Goal: Task Accomplishment & Management: Manage account settings

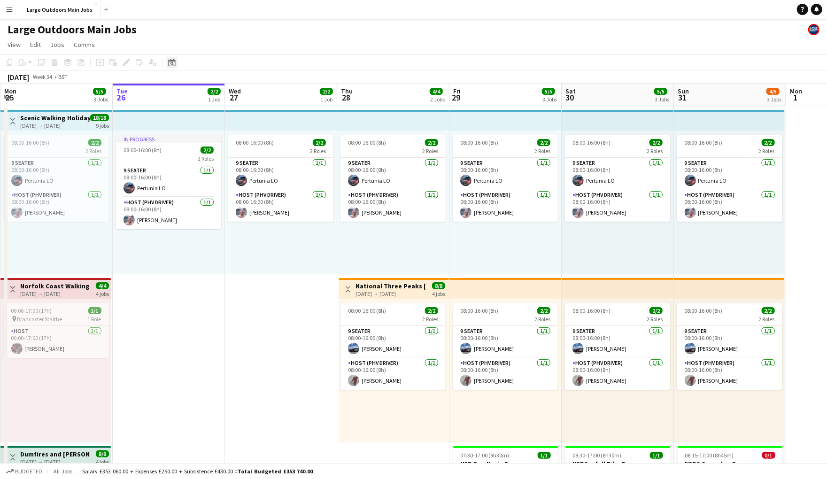
click at [170, 63] on icon at bounding box center [171, 63] width 7 height 8
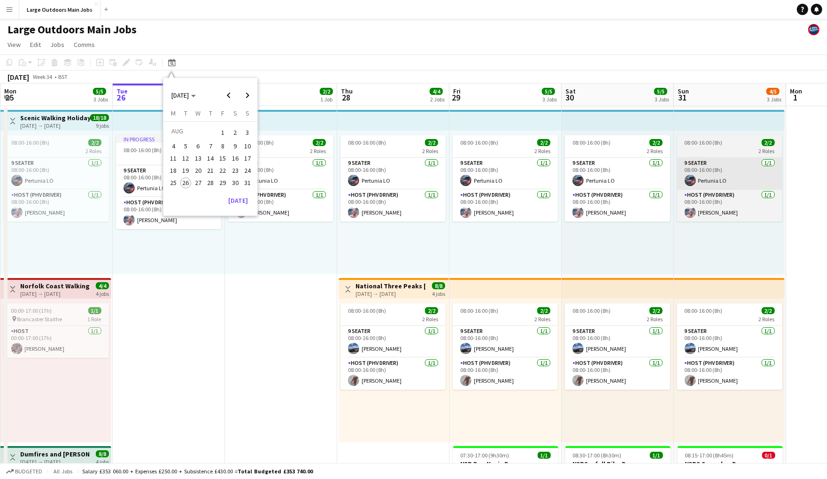
click at [250, 189] on span "31" at bounding box center [247, 183] width 11 height 11
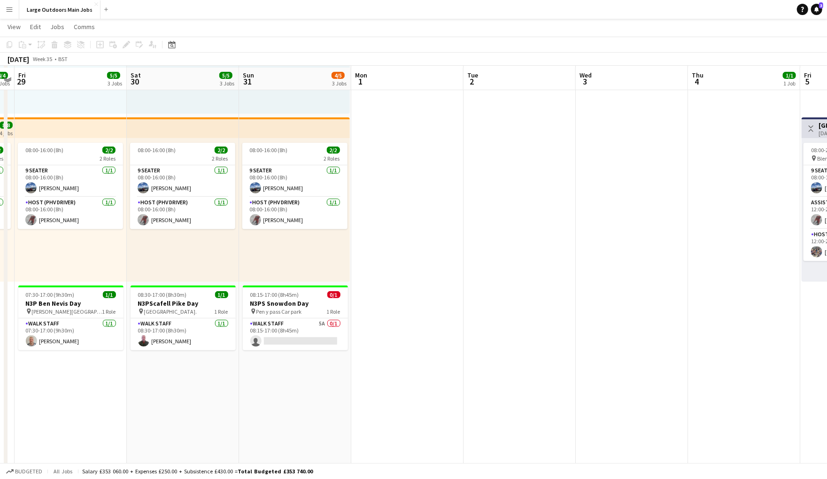
scroll to position [153, 0]
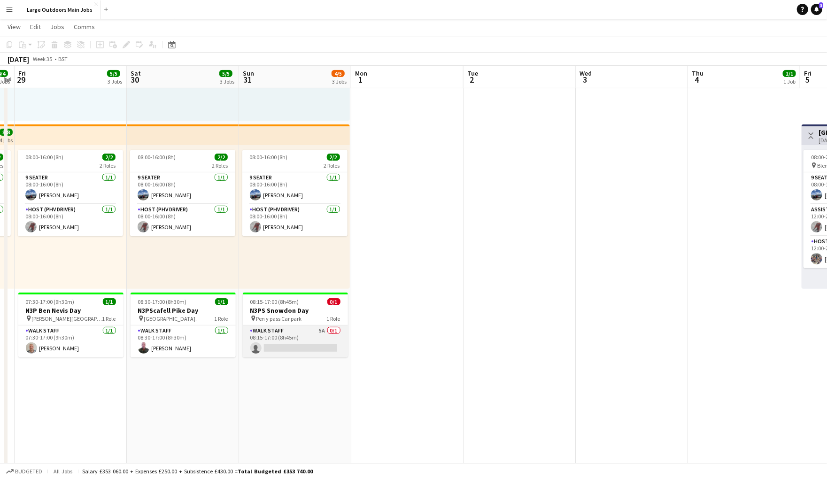
click at [330, 335] on app-card-role "Walk Staff 5A 0/1 08:15-17:00 (8h45m) single-neutral-actions" at bounding box center [295, 341] width 105 height 32
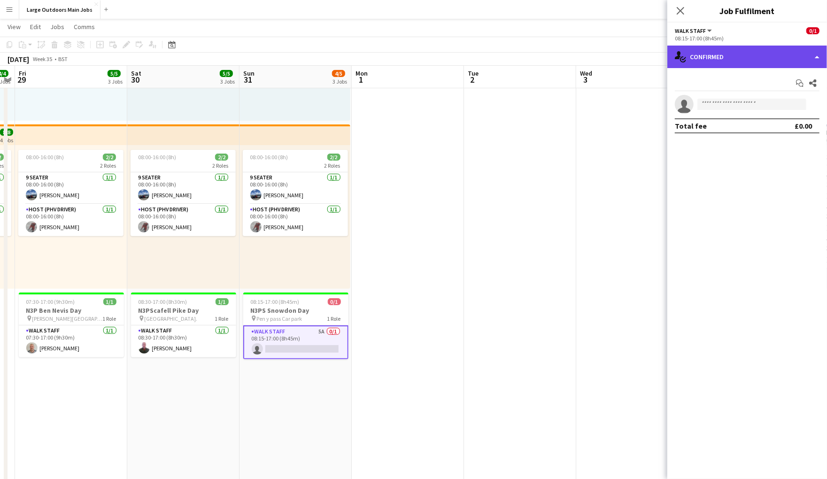
click at [803, 57] on div "single-neutral-actions-check-2 Confirmed" at bounding box center [747, 57] width 160 height 23
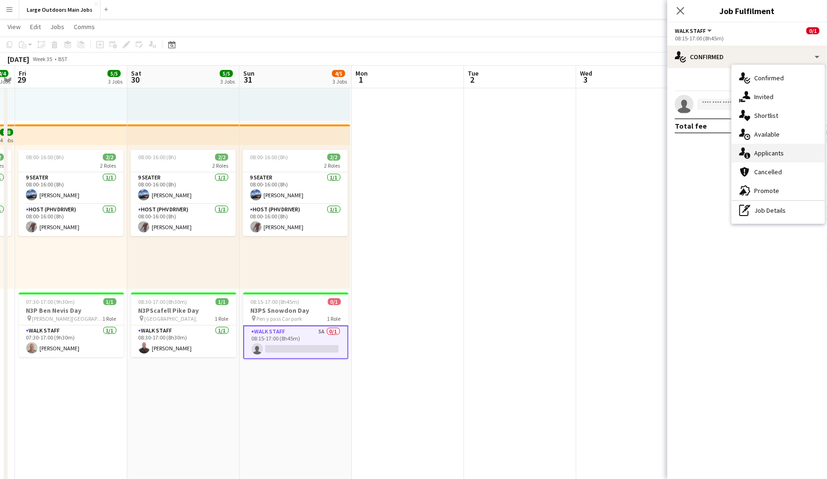
click at [772, 157] on div "single-neutral-actions-information Applicants" at bounding box center [778, 153] width 93 height 19
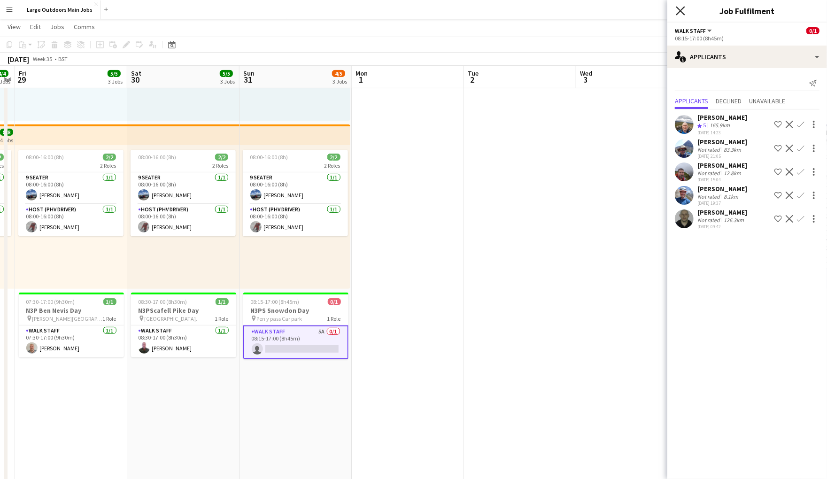
click at [683, 10] on icon "Close pop-in" at bounding box center [680, 10] width 9 height 9
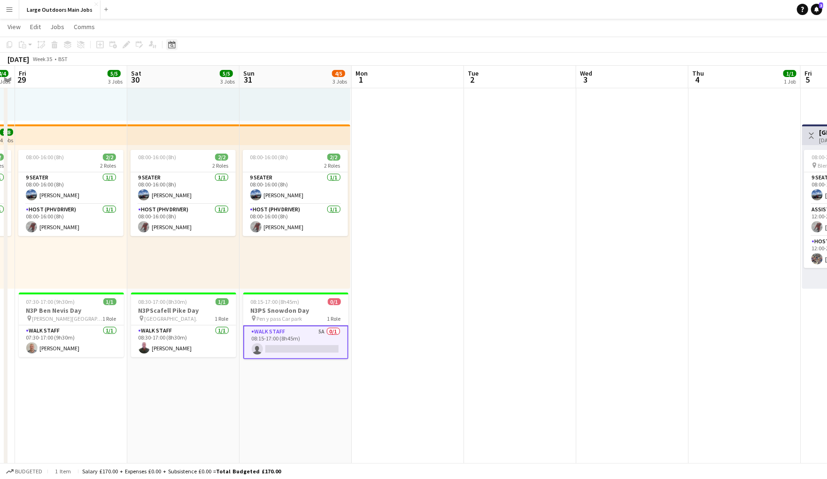
click at [169, 46] on icon "Date picker" at bounding box center [172, 45] width 8 height 8
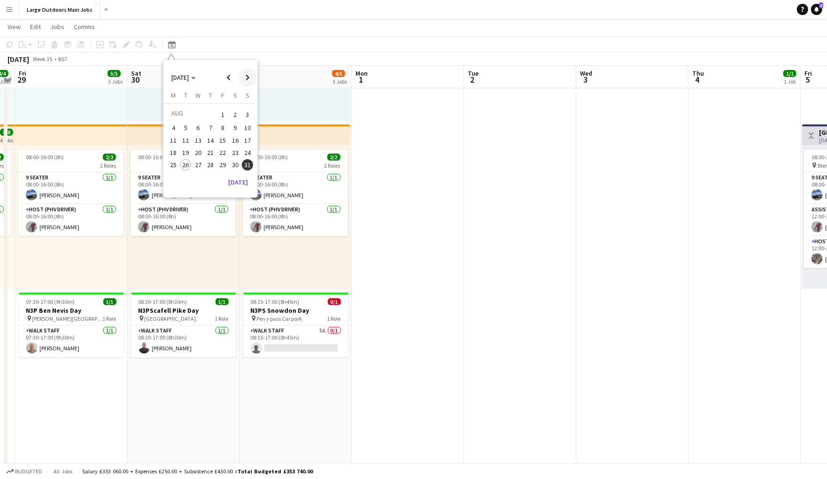
click at [247, 79] on span "Next month" at bounding box center [247, 77] width 19 height 19
click at [234, 167] on span "27" at bounding box center [235, 162] width 11 height 11
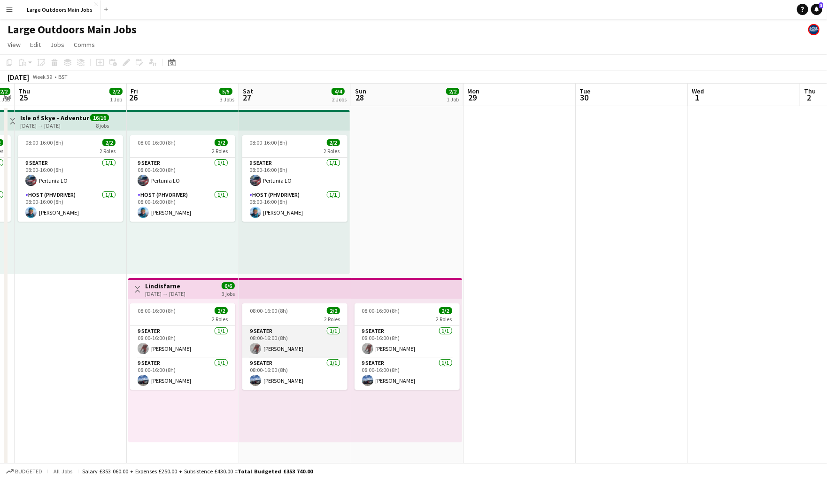
scroll to position [0, 0]
click at [163, 350] on app-card-role "9 Seater [DATE] 08:00-16:00 (8h) [PERSON_NAME]" at bounding box center [182, 342] width 105 height 32
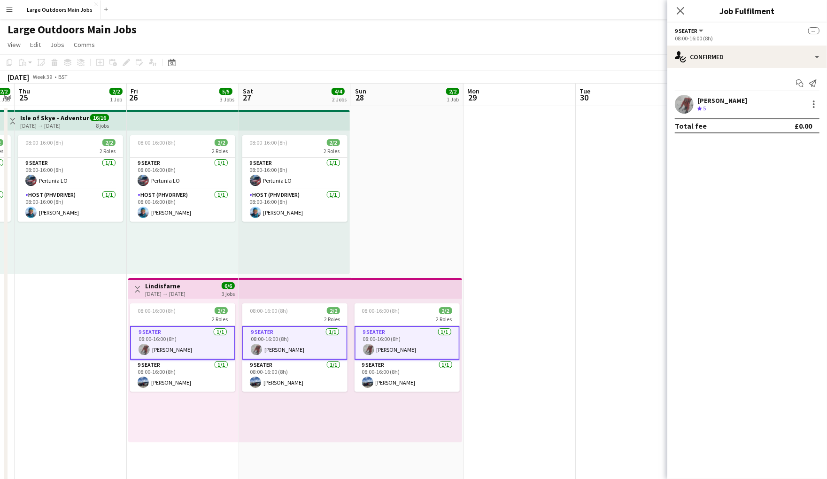
click at [715, 102] on div "[PERSON_NAME]" at bounding box center [722, 100] width 50 height 8
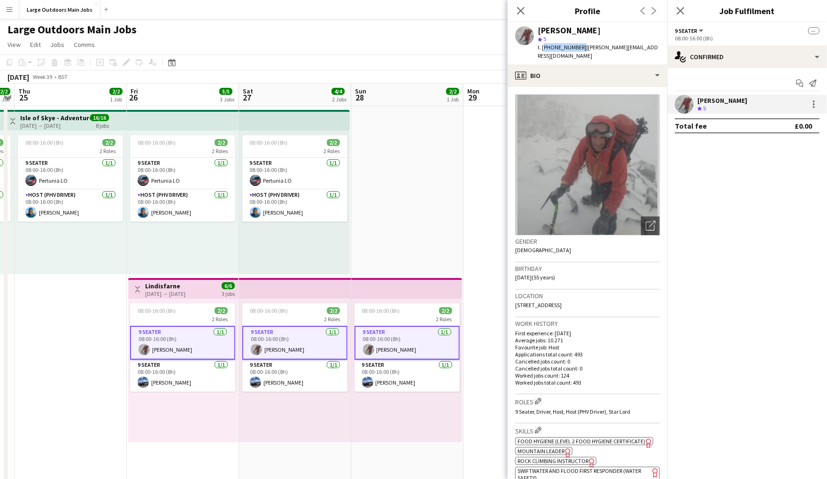
drag, startPoint x: 544, startPoint y: 51, endPoint x: 640, endPoint y: 37, distance: 96.9
click at [587, 50] on span "t. [PHONE_NUMBER]" at bounding box center [562, 47] width 49 height 7
copy span "[PHONE_NUMBER]"
click at [678, 10] on icon "Close pop-in" at bounding box center [680, 10] width 9 height 9
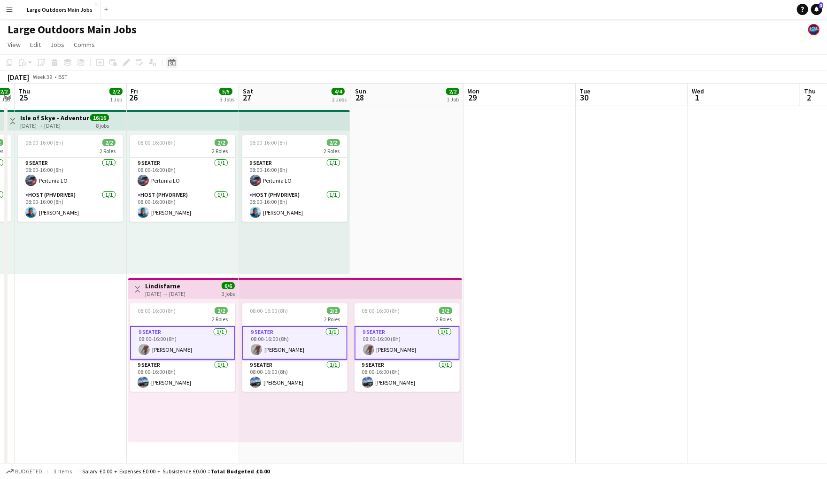
click at [173, 65] on icon at bounding box center [171, 63] width 3 height 3
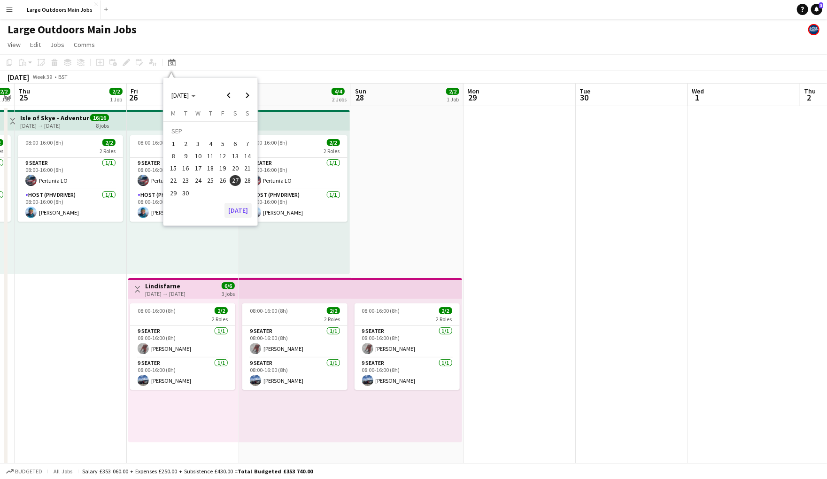
click at [247, 218] on button "[DATE]" at bounding box center [237, 210] width 27 height 15
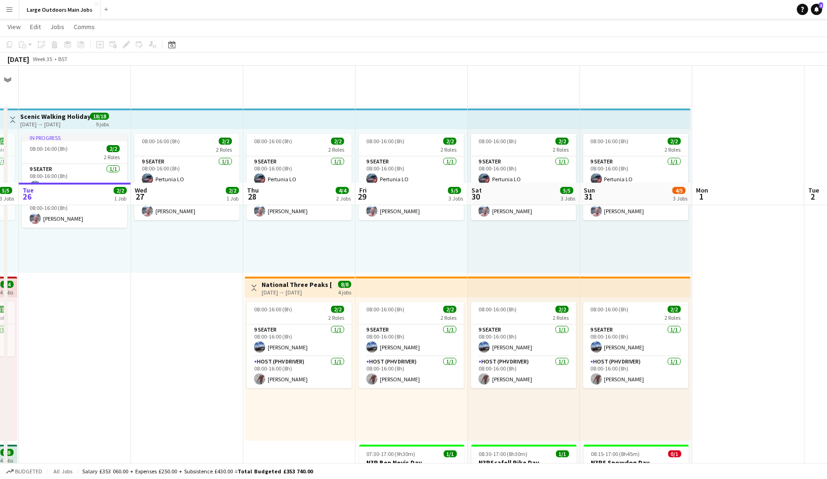
scroll to position [119, 0]
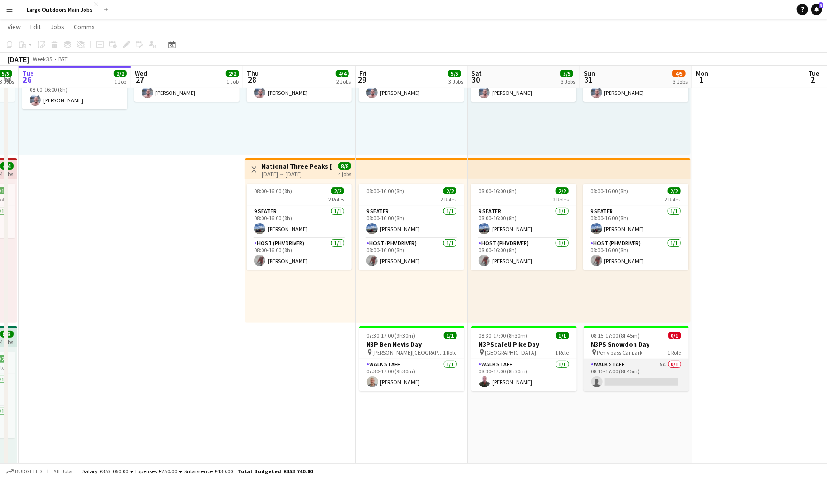
click at [661, 369] on app-card-role "Walk Staff 5A 0/1 08:15-17:00 (8h45m) single-neutral-actions" at bounding box center [636, 375] width 105 height 32
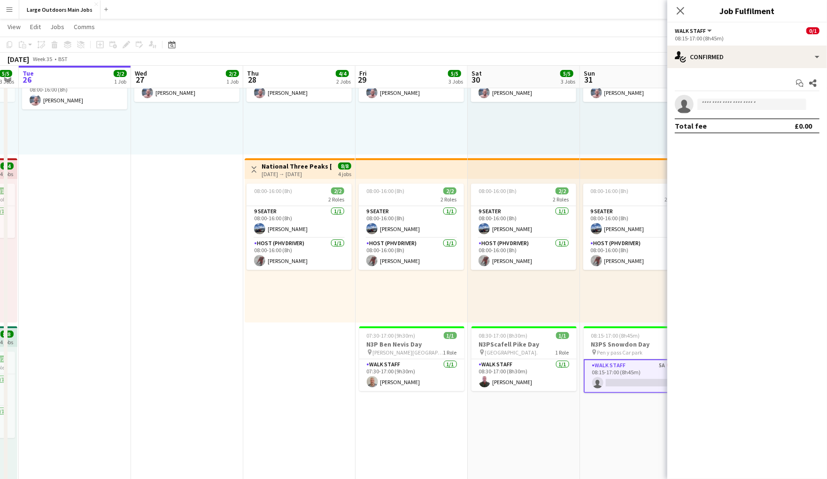
click at [789, 46] on app-options-switcher "Walk Staff All roles Walk Staff 0/1 08:15-17:00 (8h45m)" at bounding box center [747, 34] width 160 height 23
click at [790, 54] on div "single-neutral-actions-check-2 Confirmed" at bounding box center [747, 57] width 160 height 23
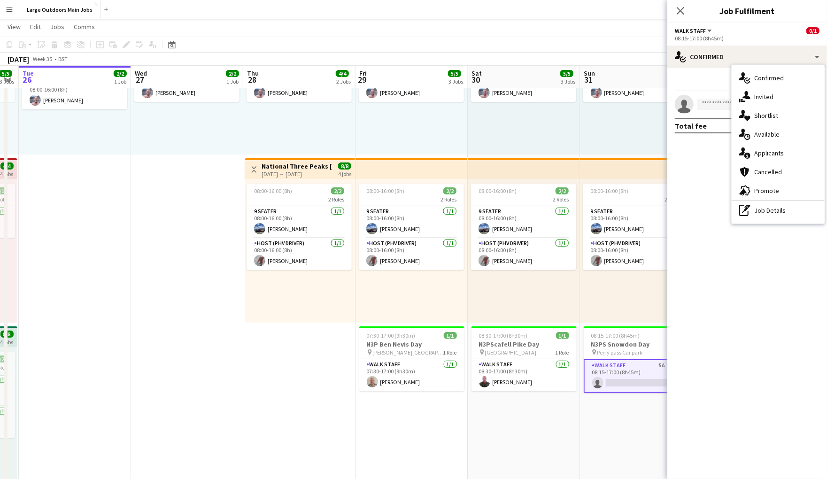
click at [794, 153] on div "single-neutral-actions-information Applicants" at bounding box center [778, 153] width 93 height 19
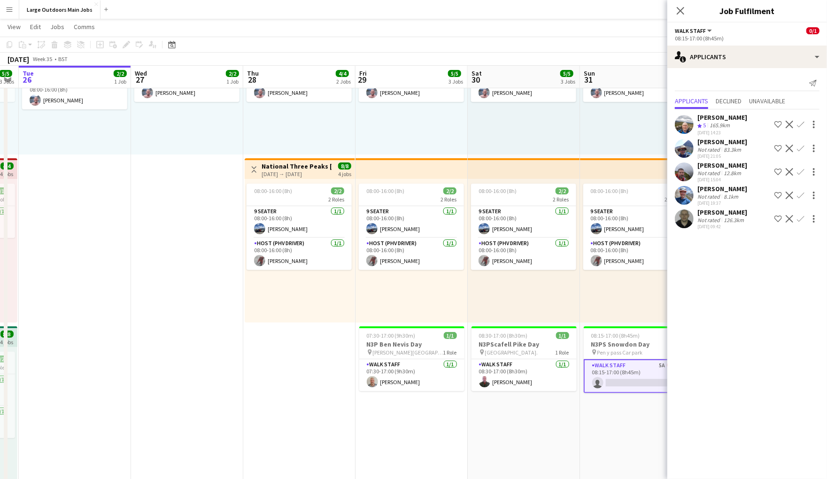
drag, startPoint x: 724, startPoint y: 178, endPoint x: 683, endPoint y: 166, distance: 42.5
click at [724, 170] on div "[PERSON_NAME]" at bounding box center [722, 165] width 50 height 8
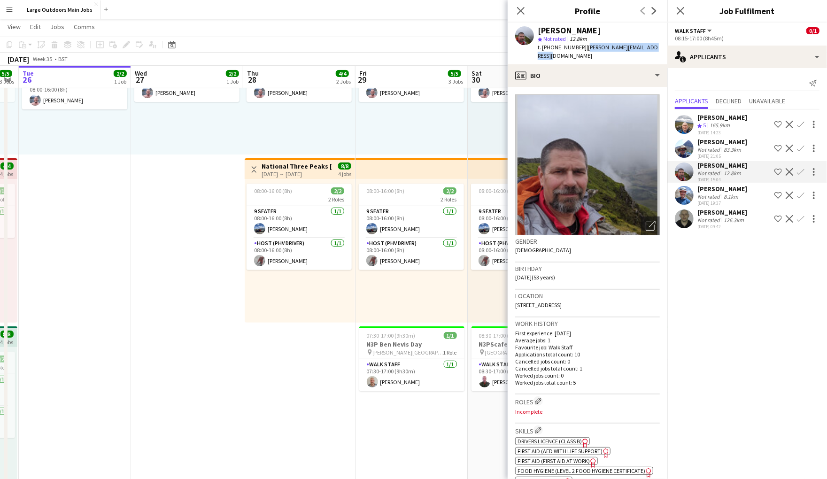
drag, startPoint x: 592, startPoint y: 52, endPoint x: 594, endPoint y: 61, distance: 8.7
click at [594, 60] on div "t. [PHONE_NUMBER] | [PERSON_NAME][EMAIL_ADDRESS][DOMAIN_NAME]" at bounding box center [599, 51] width 122 height 17
copy span "[PERSON_NAME][EMAIL_ADDRESS][DOMAIN_NAME]"
drag, startPoint x: 684, startPoint y: 12, endPoint x: 651, endPoint y: 23, distance: 35.3
click at [684, 12] on icon "Close pop-in" at bounding box center [681, 11] width 8 height 8
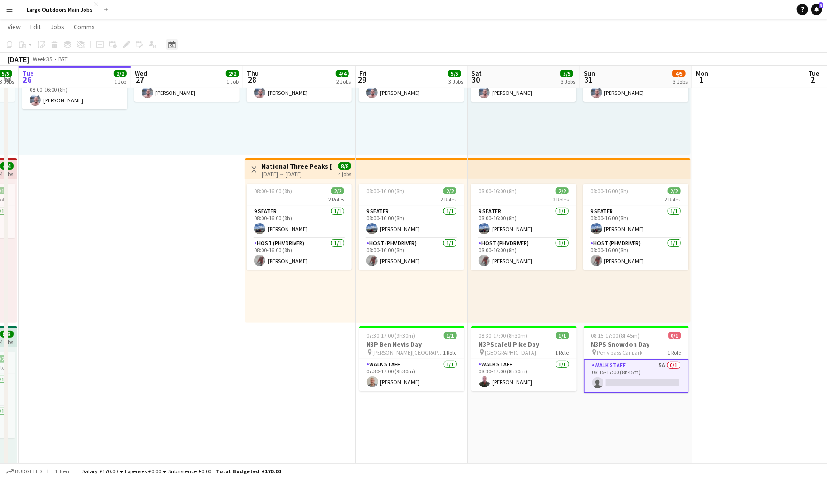
click at [171, 46] on icon "Date picker" at bounding box center [172, 45] width 8 height 8
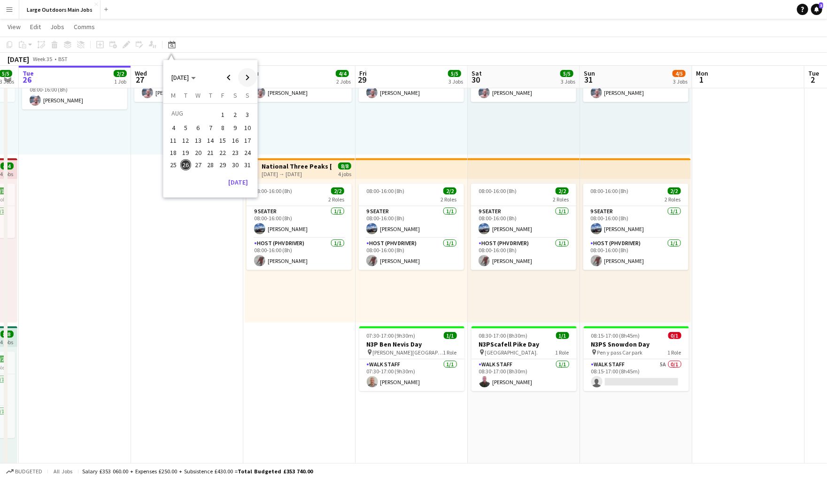
click at [247, 78] on span "Next month" at bounding box center [247, 77] width 19 height 19
click at [225, 142] on span "12" at bounding box center [222, 137] width 11 height 11
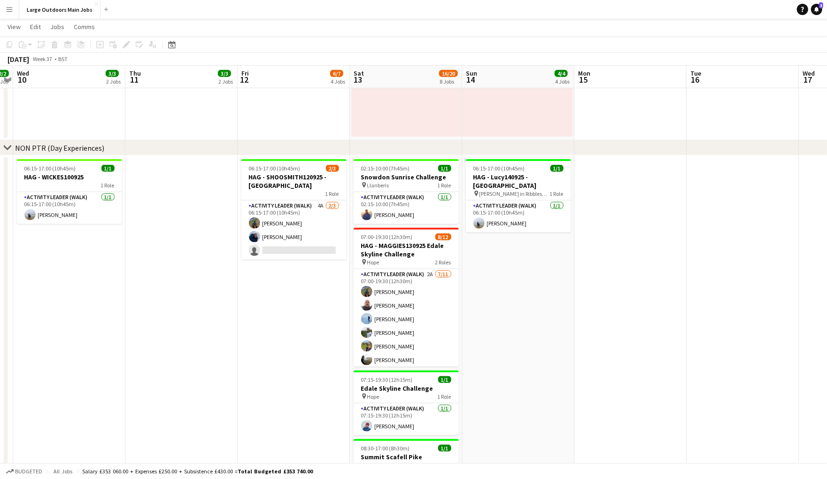
scroll to position [641, 0]
click at [315, 206] on app-card-role "Activity Leader (Walk) 4A [DATE] 06:15-17:00 (10h45m) [PERSON_NAME] [PERSON_NAM…" at bounding box center [293, 229] width 105 height 59
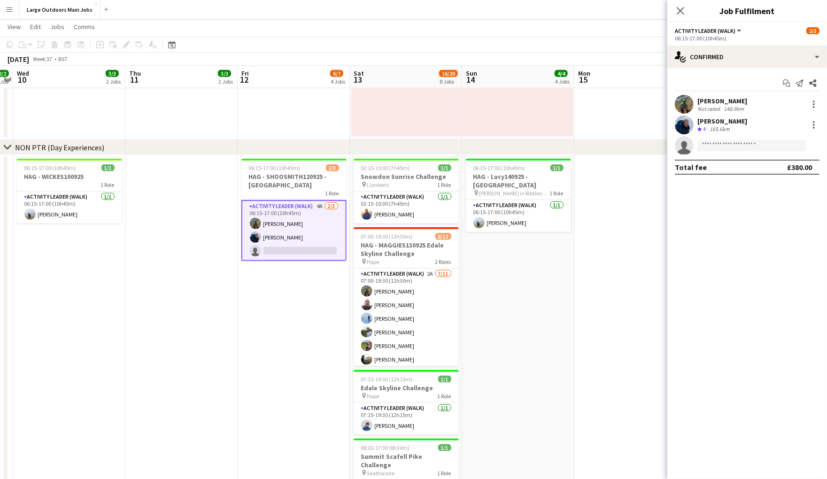
click at [317, 209] on app-card-role "Activity Leader (Walk) 4A [DATE] 06:15-17:00 (10h45m) [PERSON_NAME] [PERSON_NAM…" at bounding box center [293, 230] width 105 height 61
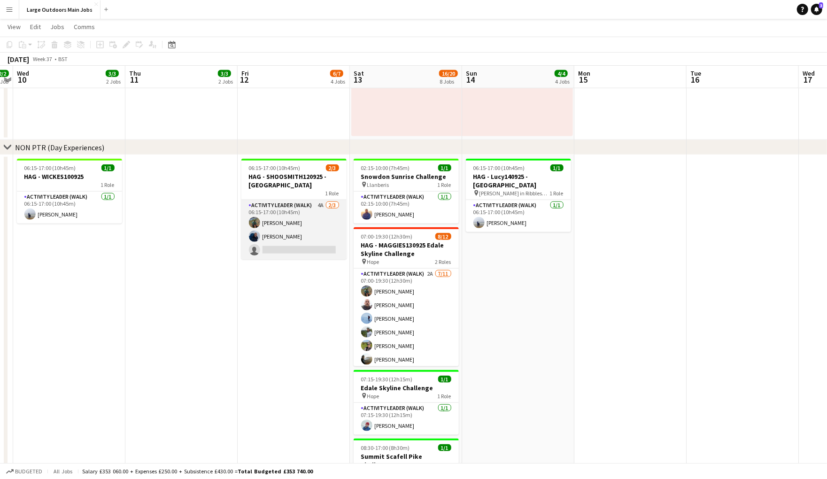
click at [316, 208] on app-card-role "Activity Leader (Walk) 4A [DATE] 06:15-17:00 (10h45m) [PERSON_NAME] [PERSON_NAM…" at bounding box center [293, 229] width 105 height 59
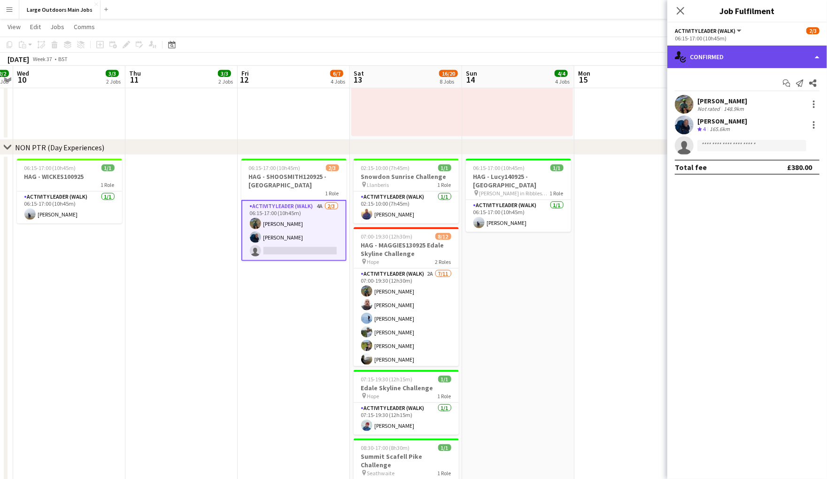
click at [799, 60] on div "single-neutral-actions-check-2 Confirmed" at bounding box center [747, 57] width 160 height 23
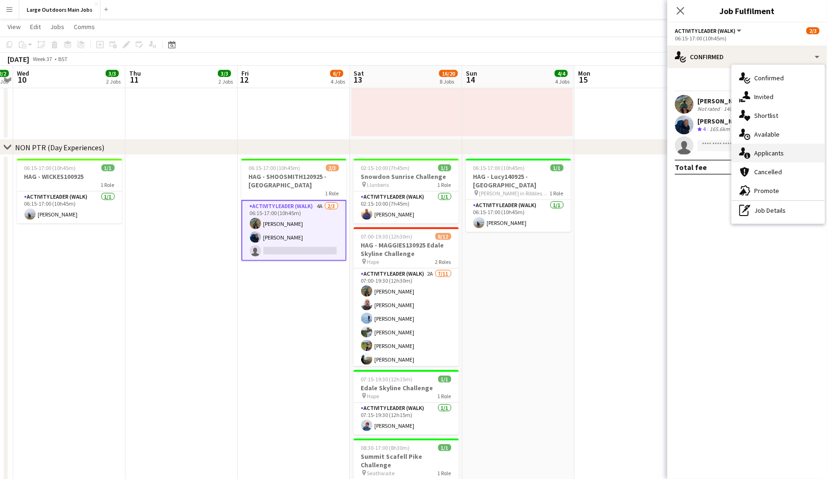
click at [775, 161] on div "single-neutral-actions-information Applicants" at bounding box center [778, 153] width 93 height 19
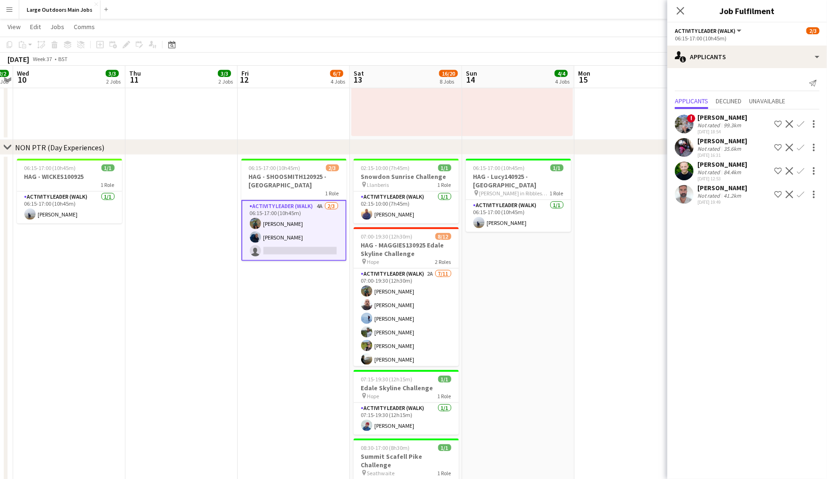
click at [675, 14] on app-icon "Close pop-in" at bounding box center [680, 10] width 11 height 11
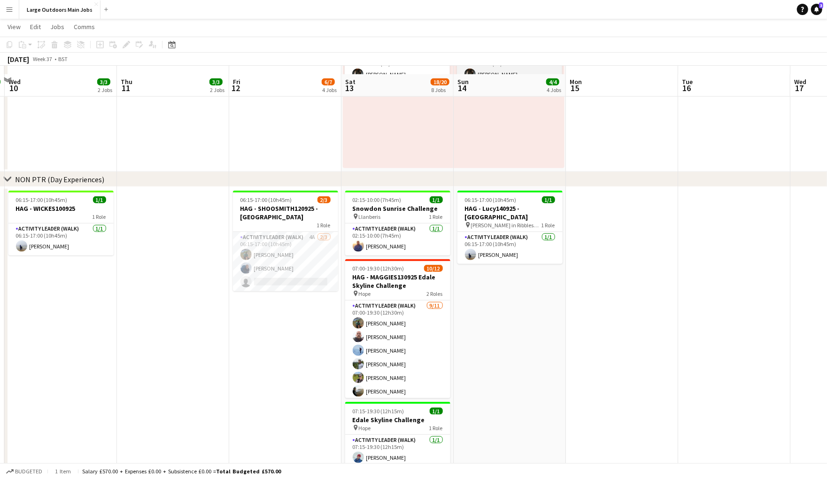
scroll to position [618, 0]
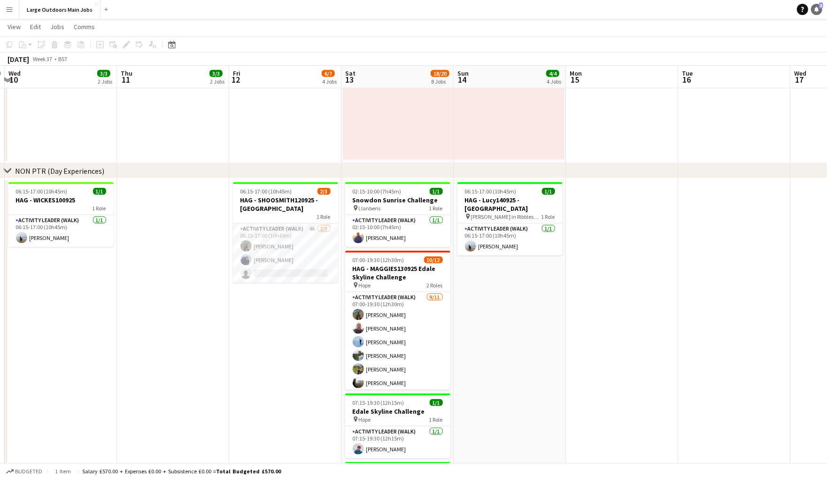
click at [816, 8] on icon at bounding box center [816, 9] width 5 height 5
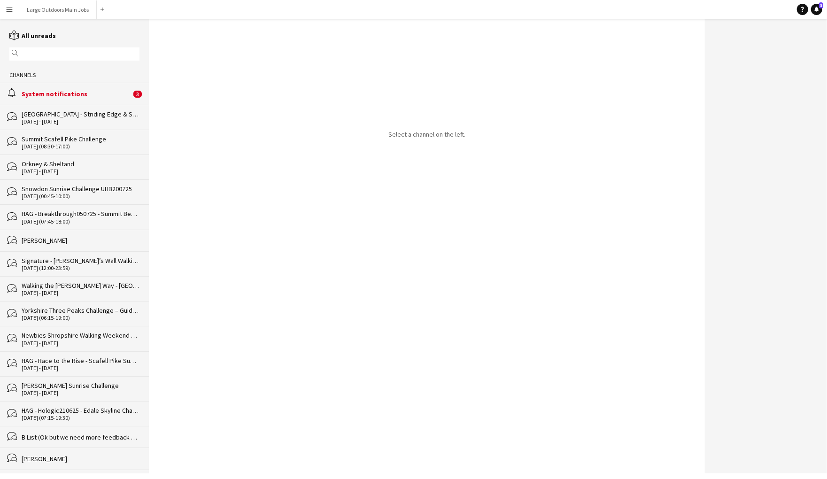
click at [91, 98] on div "System notifications" at bounding box center [76, 94] width 109 height 8
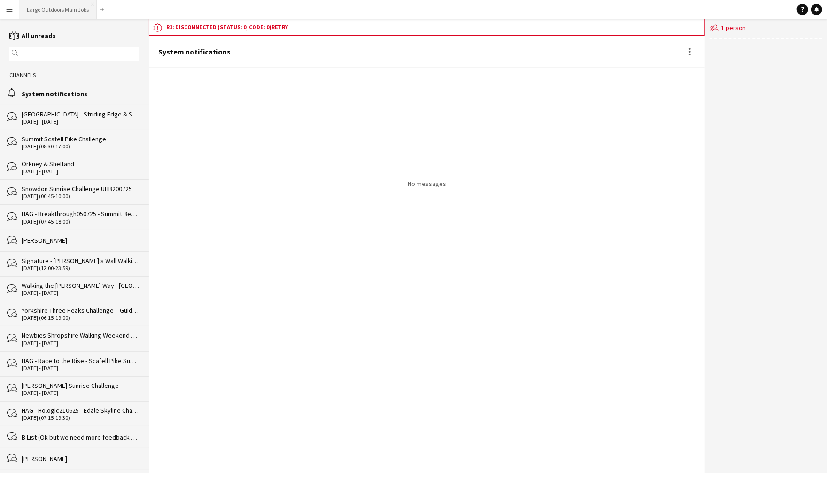
click at [62, 15] on button "Large Outdoors Main Jobs Close" at bounding box center [57, 9] width 77 height 18
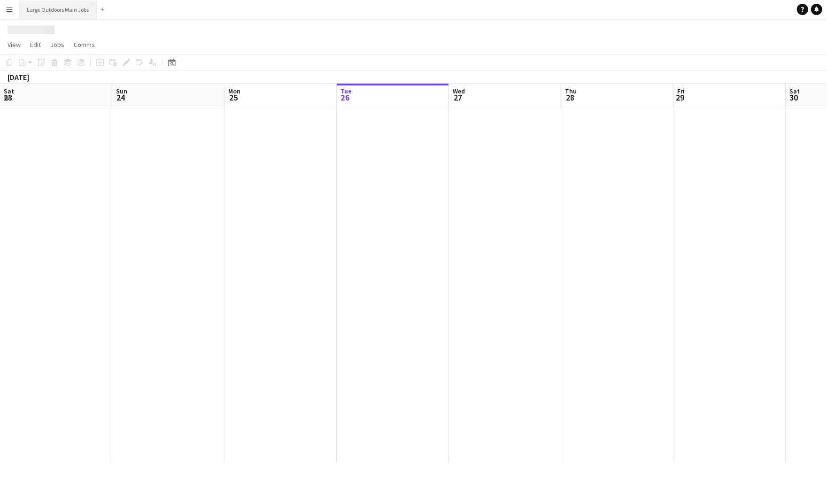
scroll to position [0, 224]
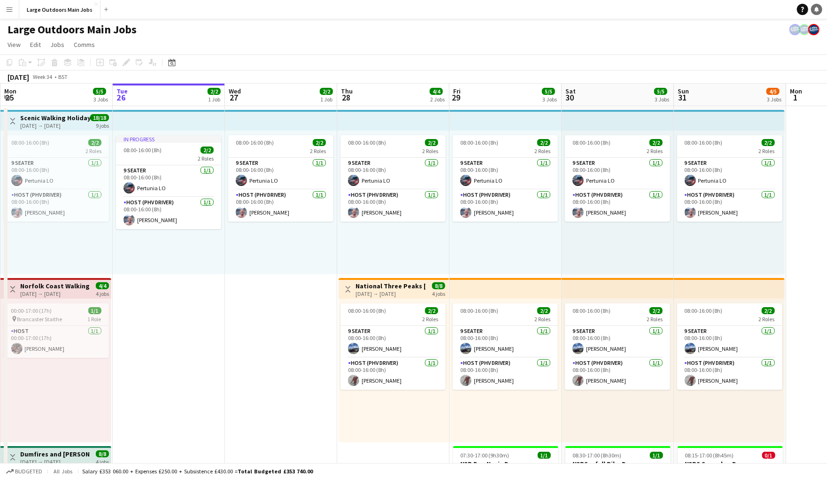
click at [819, 7] on icon "Notifications" at bounding box center [817, 10] width 6 height 6
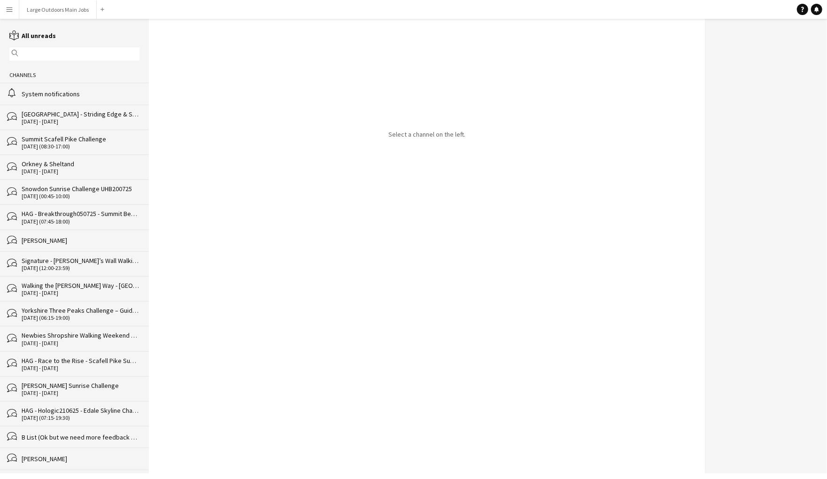
click at [39, 98] on div "System notifications" at bounding box center [81, 94] width 118 height 8
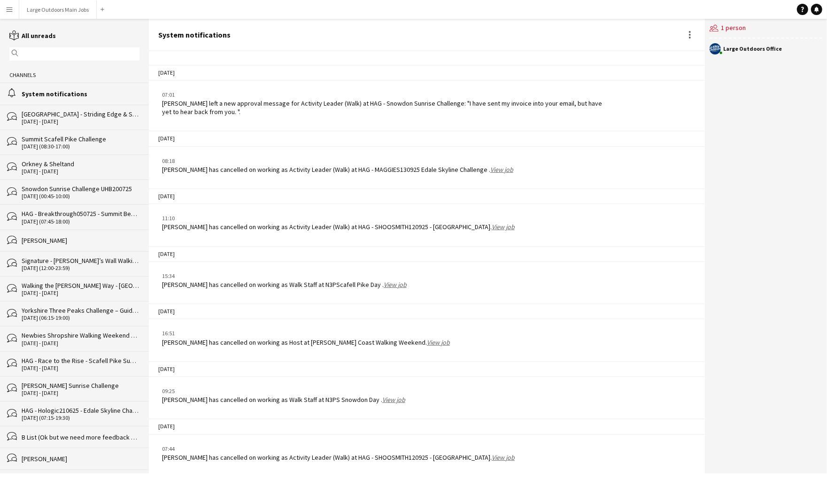
scroll to position [1370, 0]
drag, startPoint x: 392, startPoint y: 456, endPoint x: 478, endPoint y: 456, distance: 85.9
click at [478, 456] on div "[PERSON_NAME] has cancelled on working as Activity Leader (Walk) at HAG - SHOOS…" at bounding box center [338, 457] width 353 height 8
copy div "HAG - SHOOSMITH120925"
click at [67, 6] on button "Large Outdoors Main Jobs Close" at bounding box center [57, 9] width 77 height 18
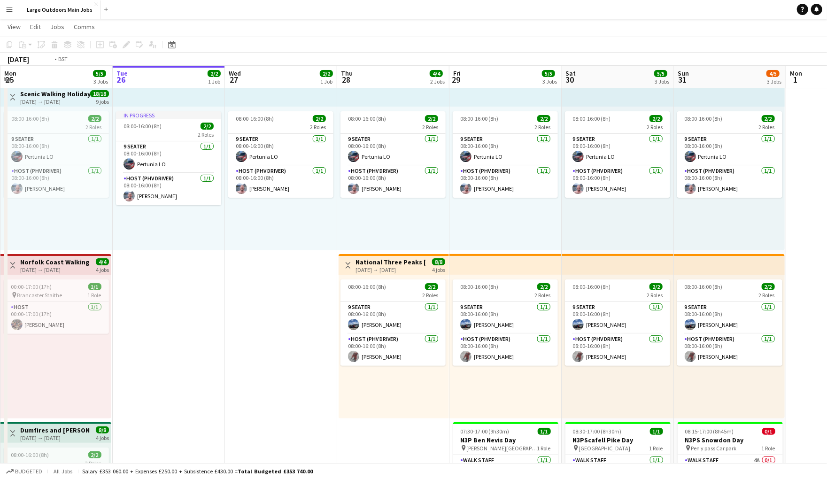
scroll to position [0, 224]
